Goal: Task Accomplishment & Management: Complete application form

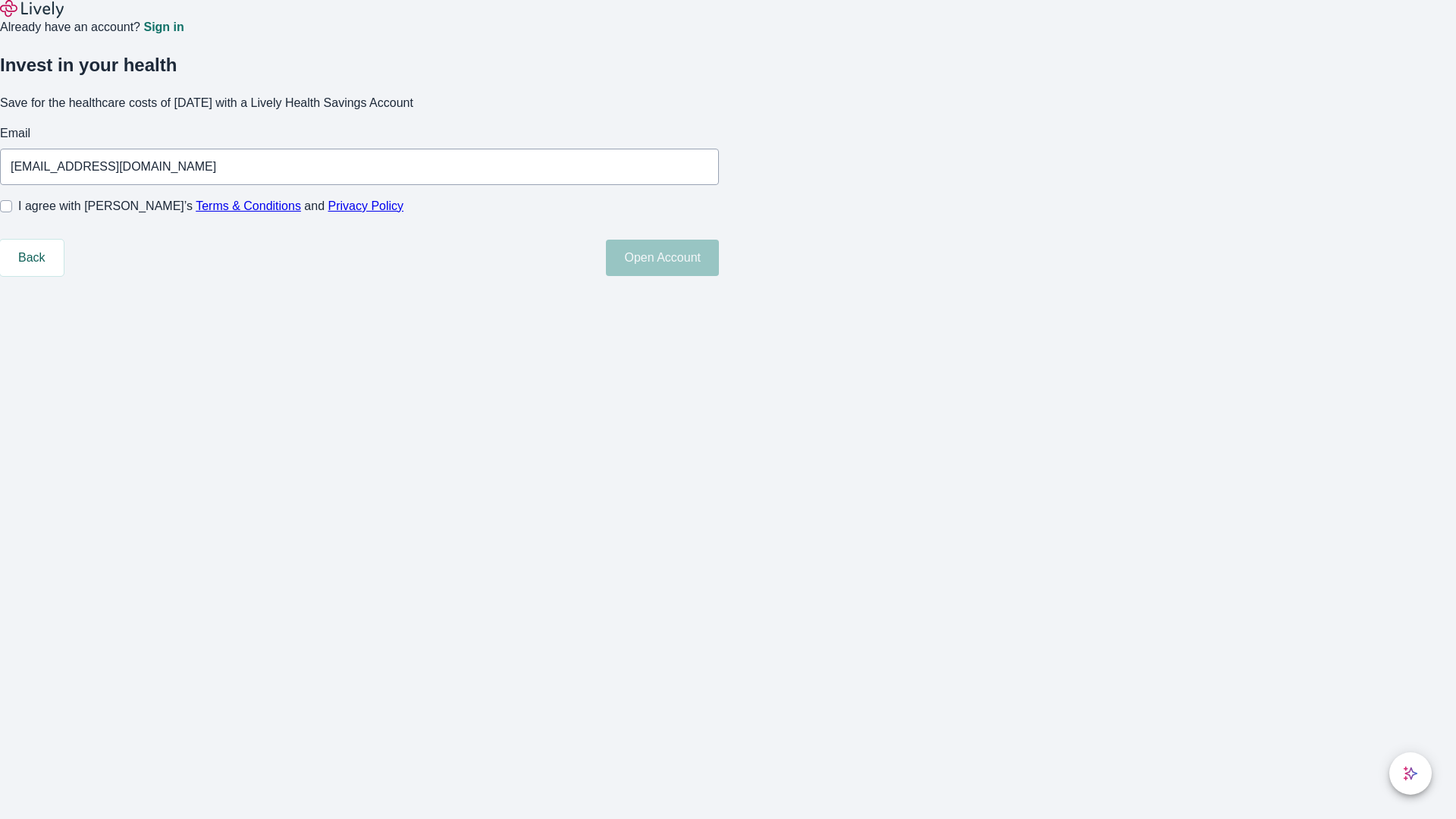
click at [12, 212] on input "I agree with Lively’s Terms & Conditions and Privacy Policy" at bounding box center [6, 206] width 12 height 12
checkbox input "true"
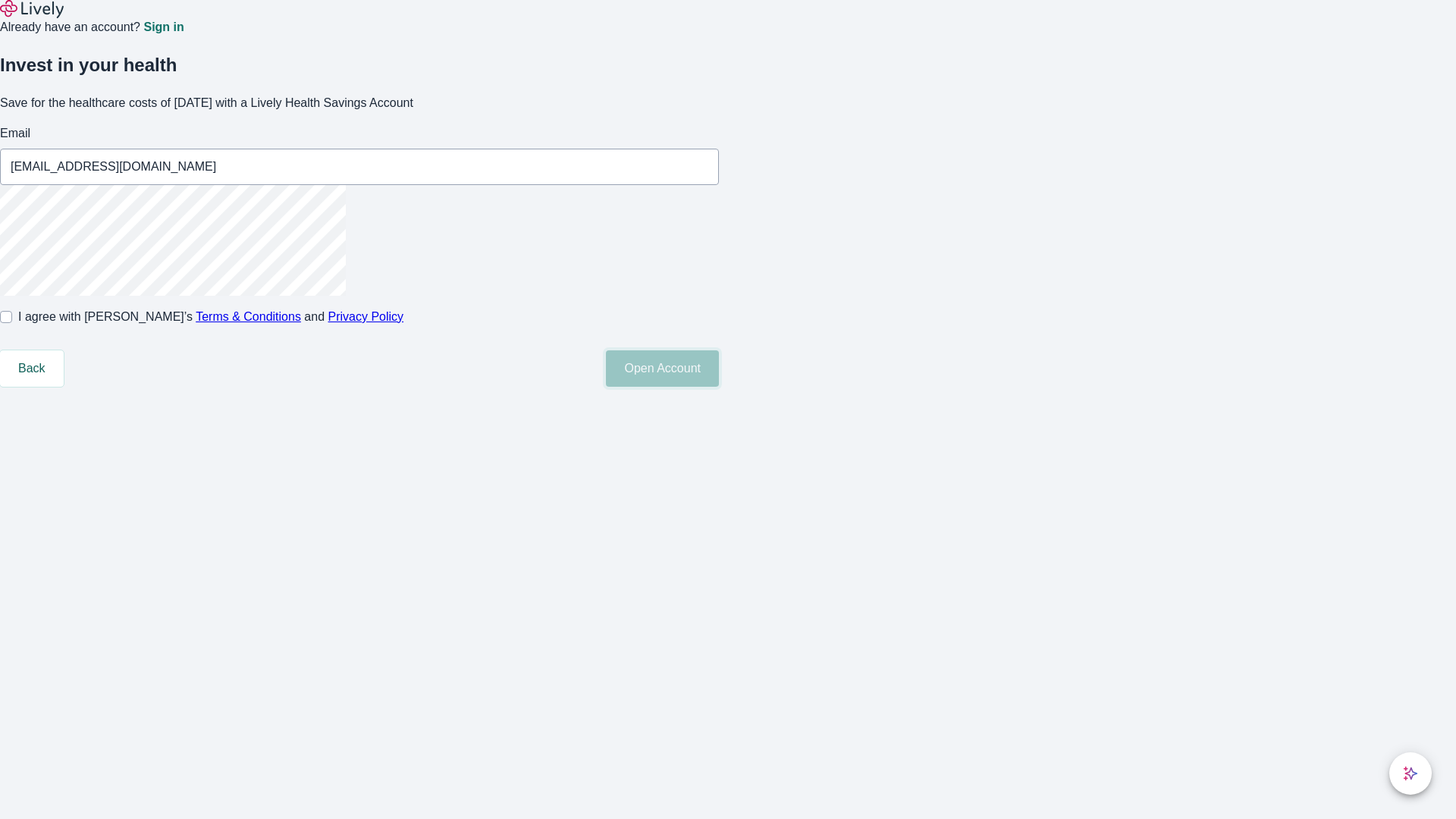
click at [719, 386] on button "Open Account" at bounding box center [662, 369] width 113 height 36
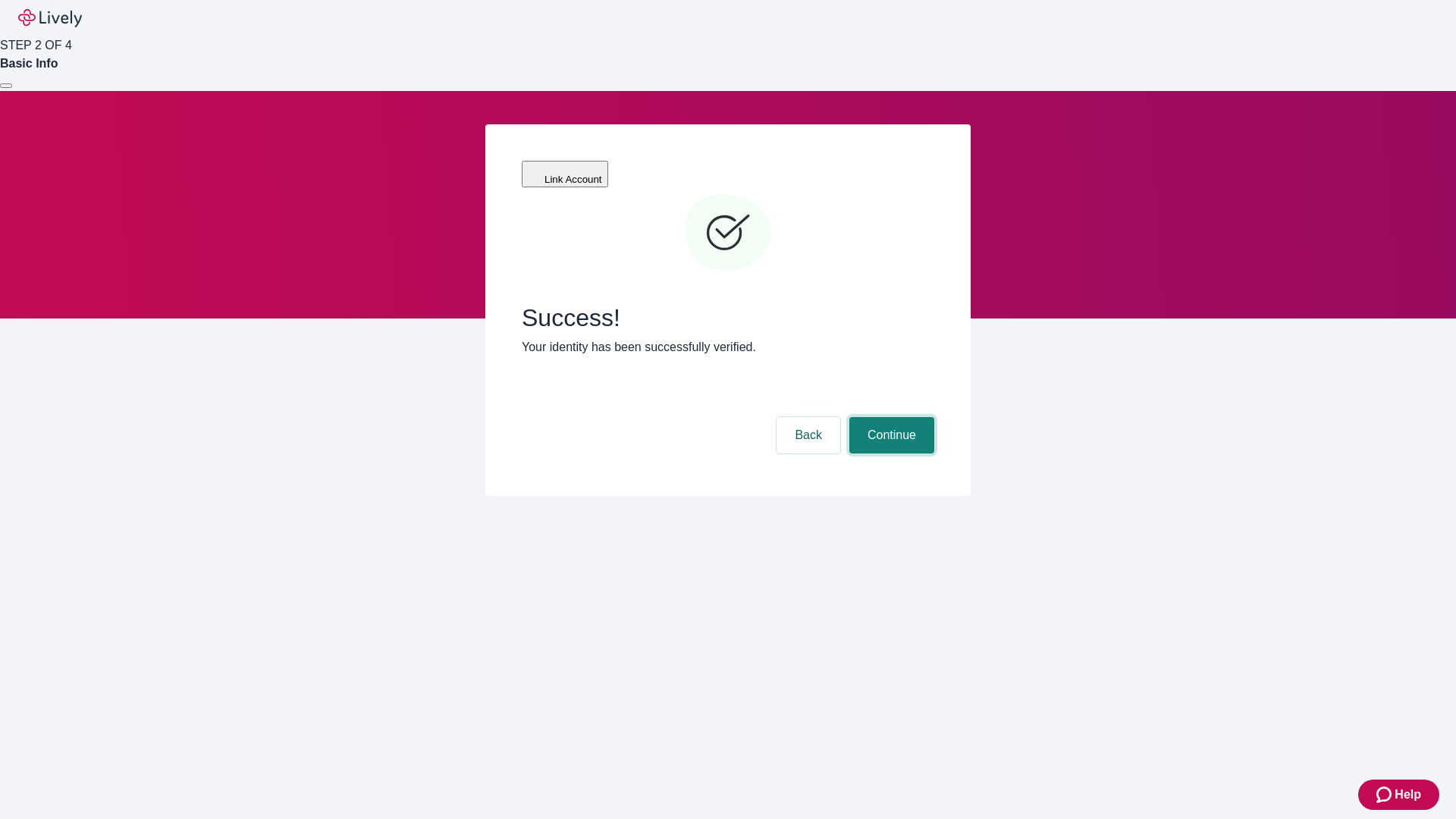
click at [890, 417] on button "Continue" at bounding box center [892, 435] width 85 height 36
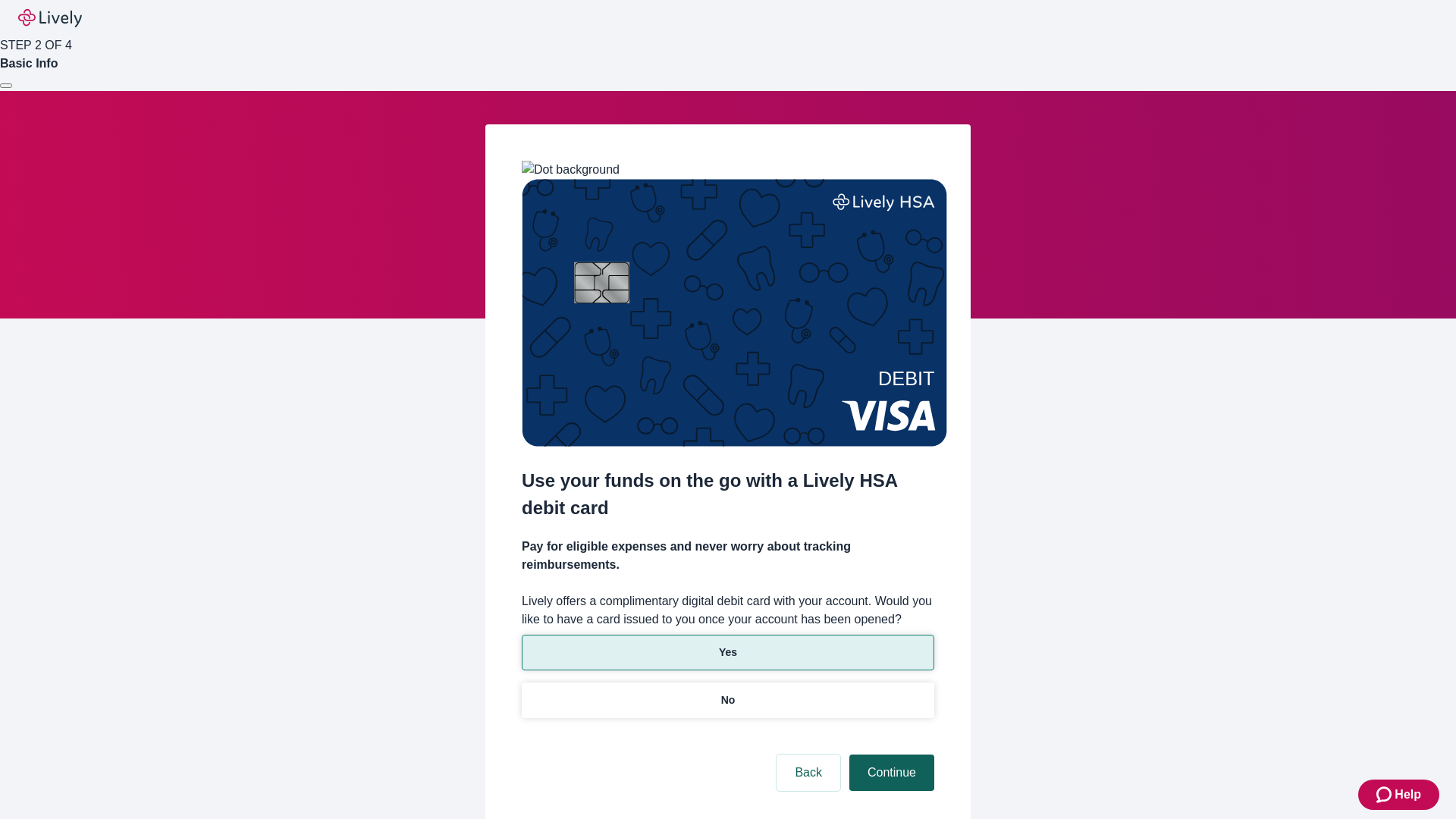
click at [727, 645] on p "Yes" at bounding box center [728, 652] width 18 height 16
click at [890, 755] on button "Continue" at bounding box center [892, 773] width 85 height 36
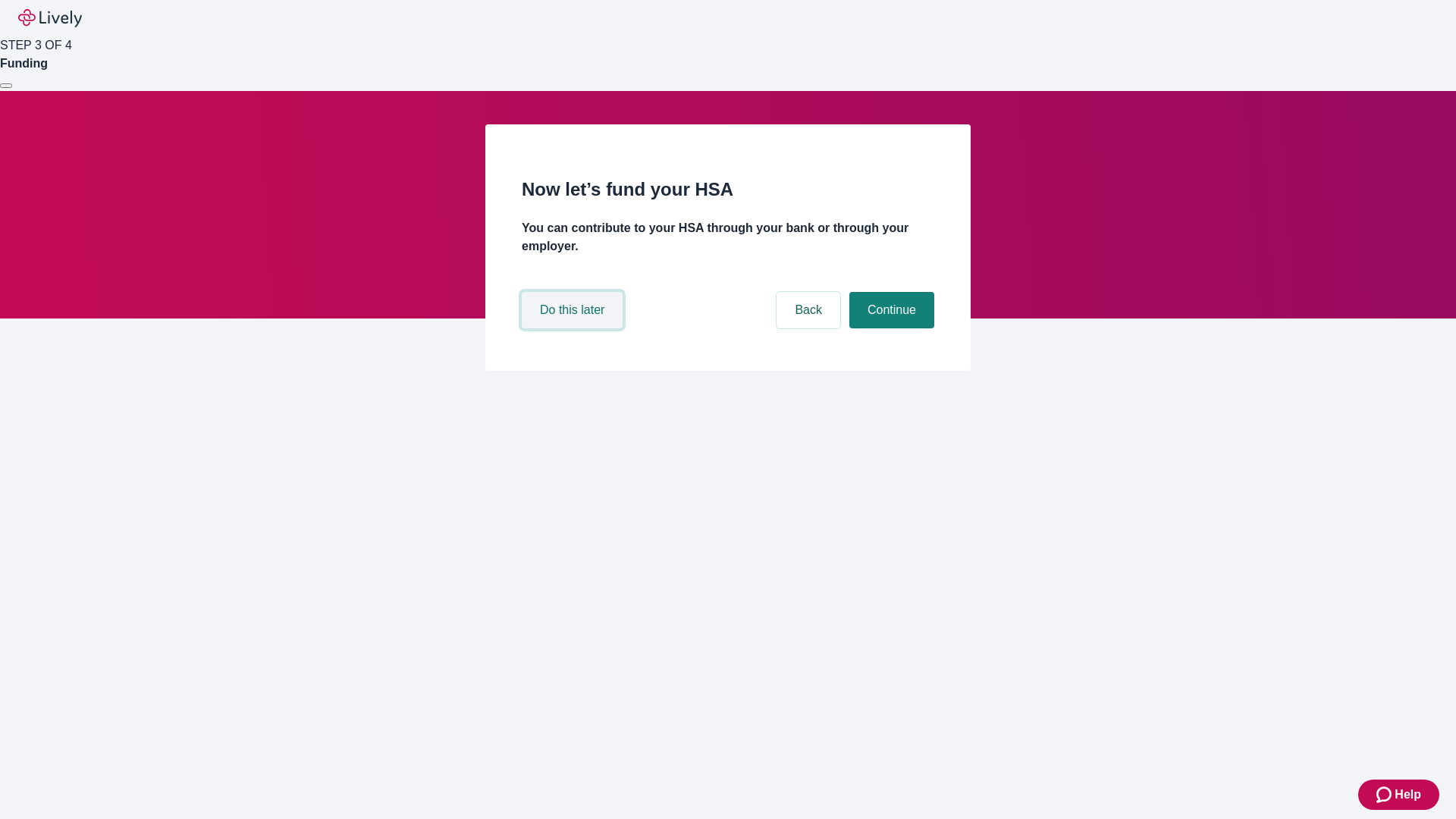
click at [574, 328] on button "Do this later" at bounding box center [571, 309] width 100 height 36
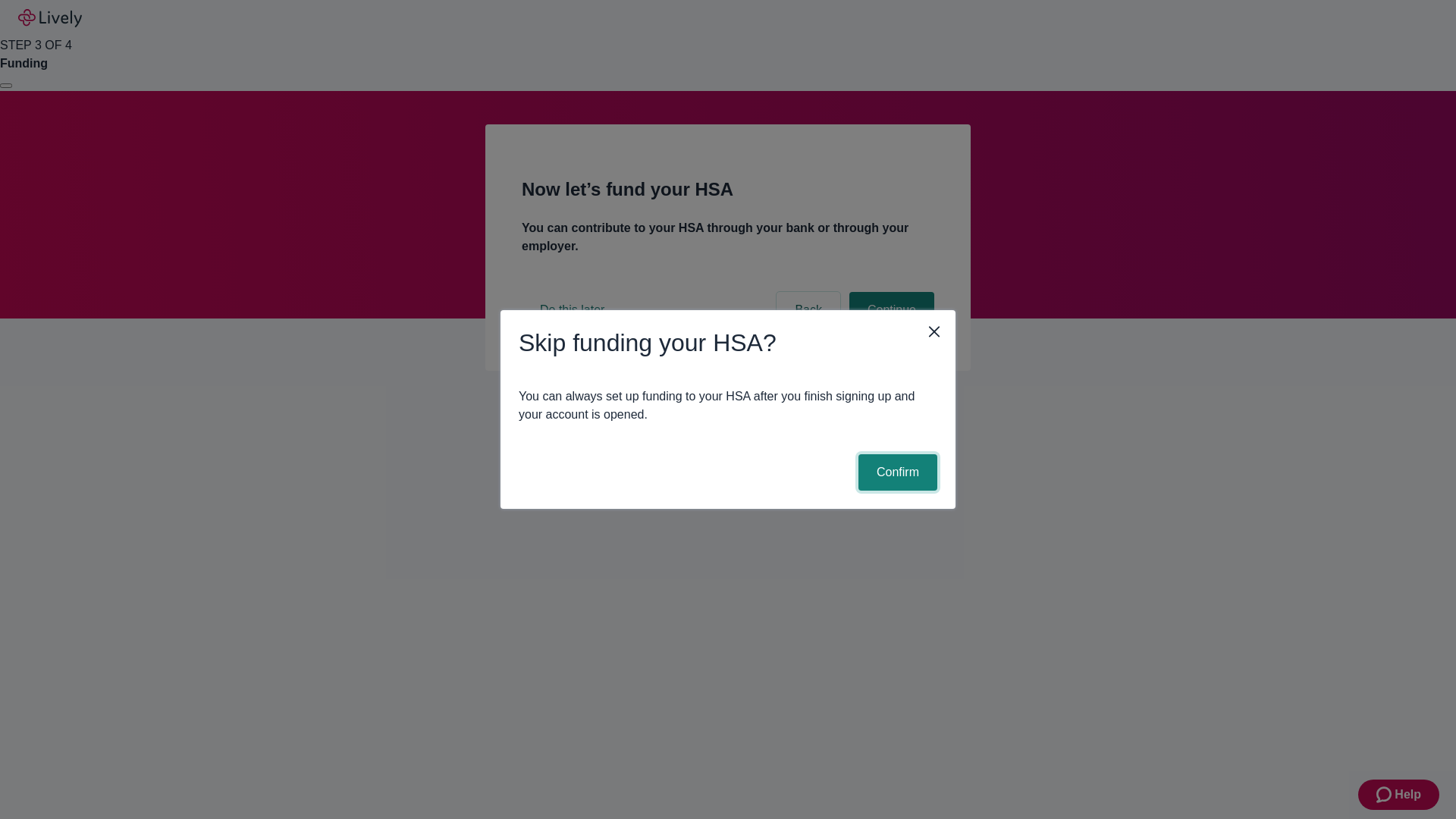
click at [895, 472] on button "Confirm" at bounding box center [897, 472] width 79 height 36
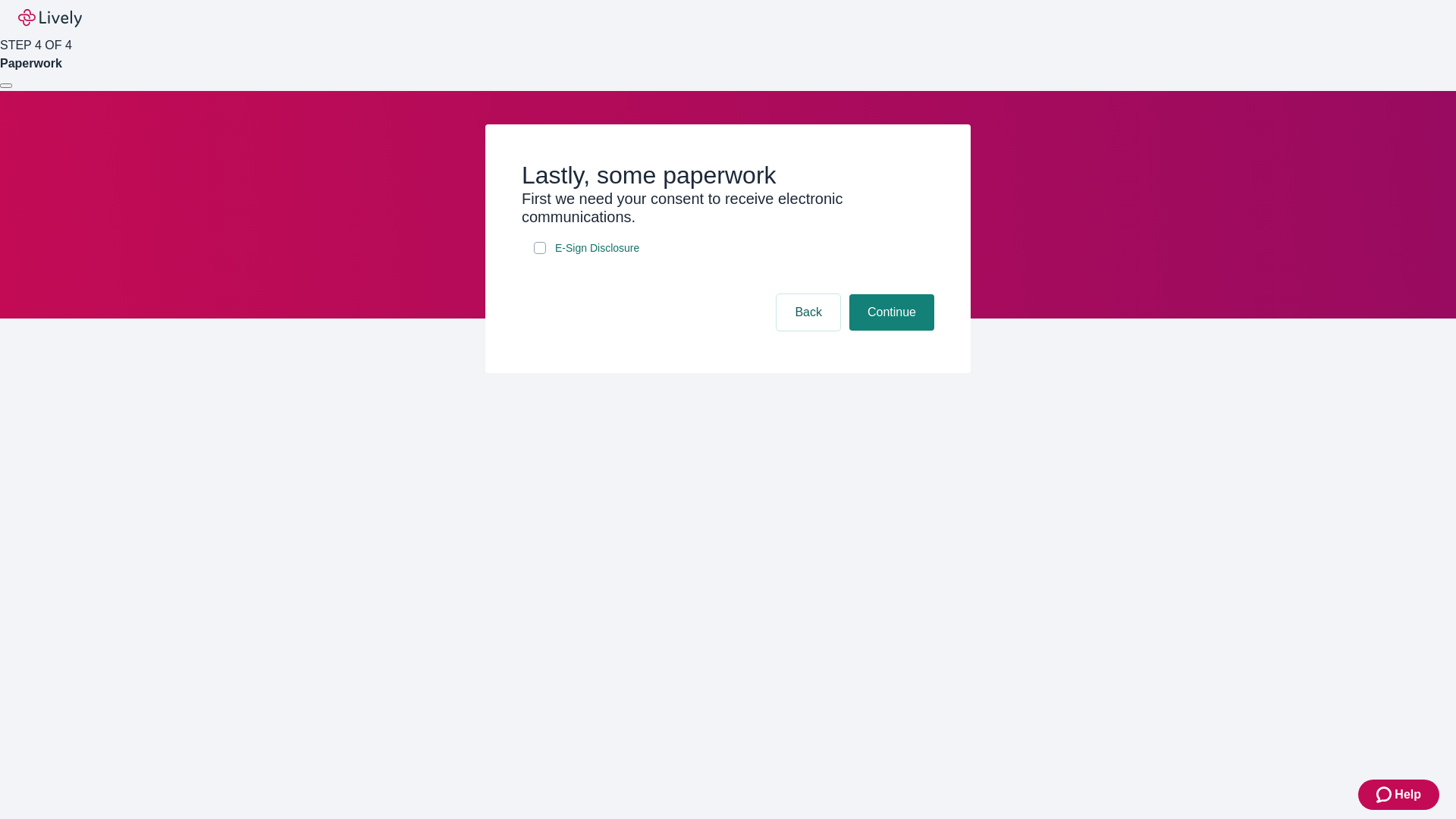
click at [540, 254] on input "E-Sign Disclosure" at bounding box center [540, 247] width 12 height 12
checkbox input "true"
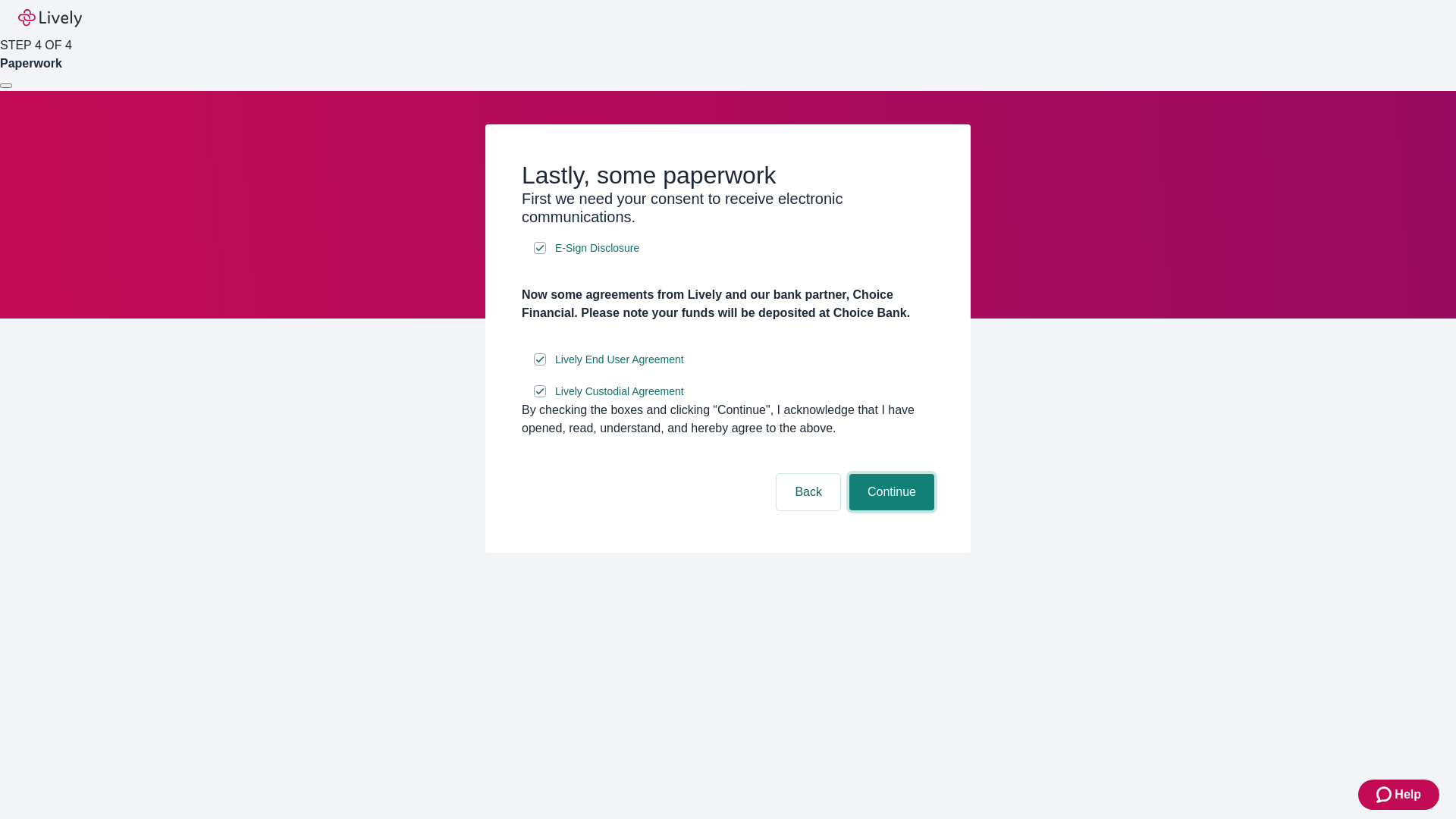
click at [890, 511] on button "Continue" at bounding box center [892, 492] width 85 height 36
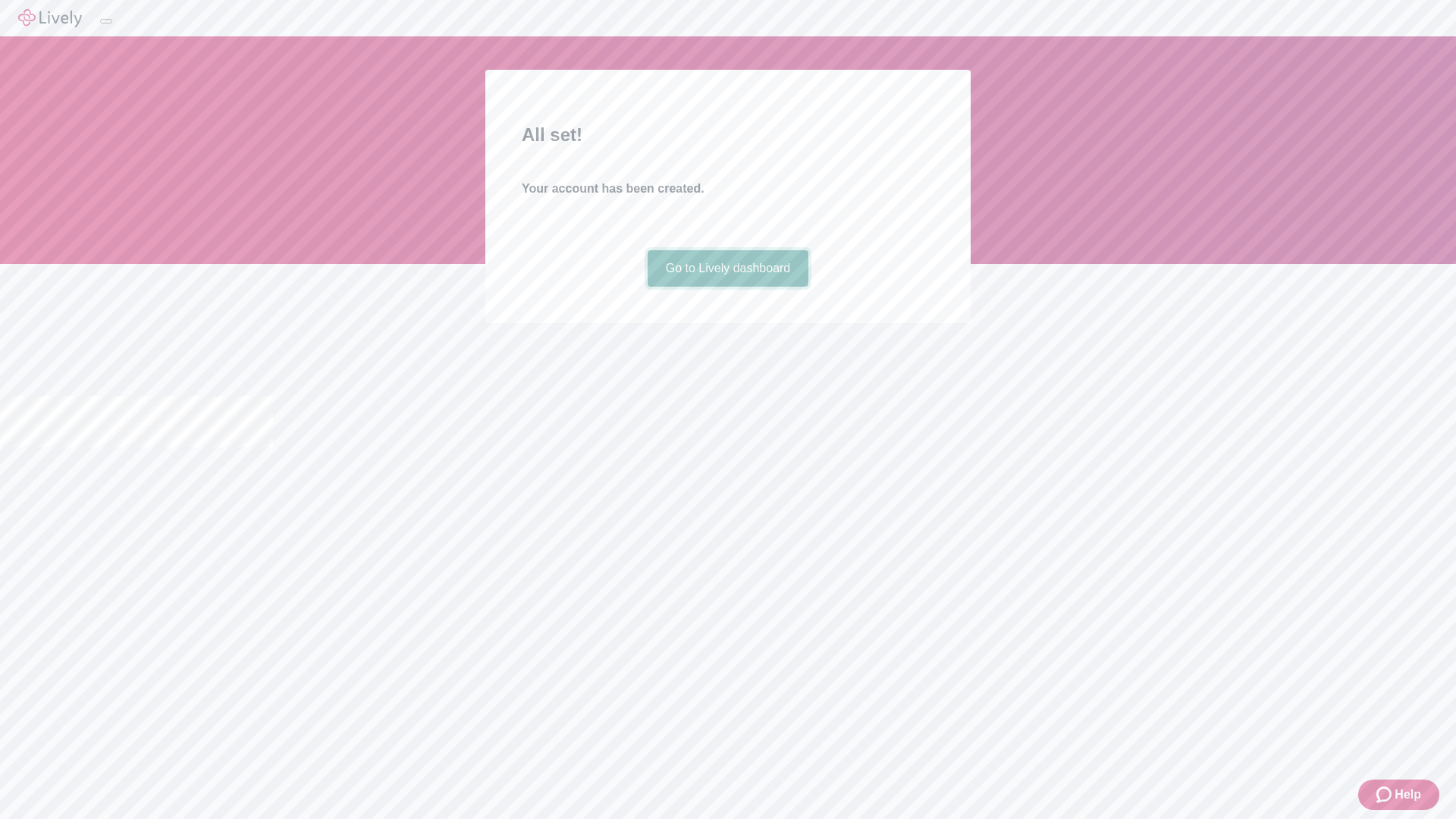
click at [727, 287] on link "Go to Lively dashboard" at bounding box center [728, 268] width 162 height 36
